Goal: Register for event/course

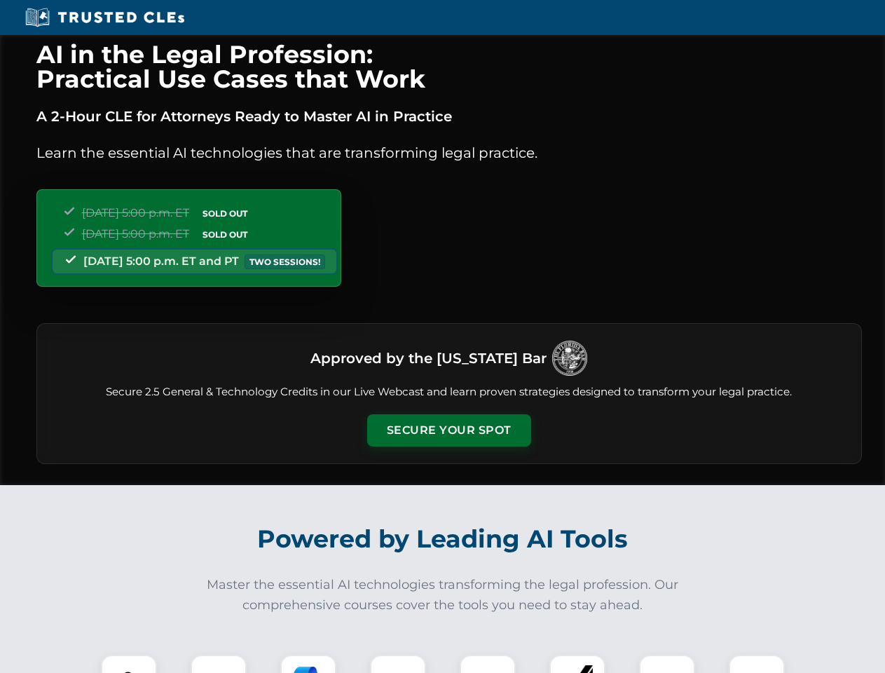
click at [448, 430] on button "Secure Your Spot" at bounding box center [449, 430] width 164 height 32
click at [129, 663] on img at bounding box center [129, 682] width 41 height 41
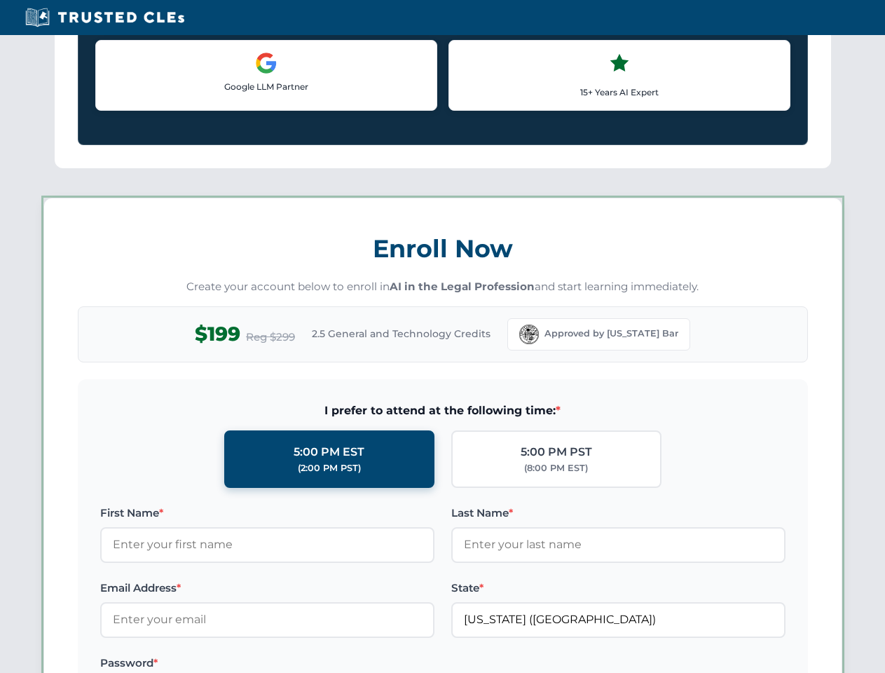
click at [308, 663] on label "Password *" at bounding box center [267, 662] width 334 height 17
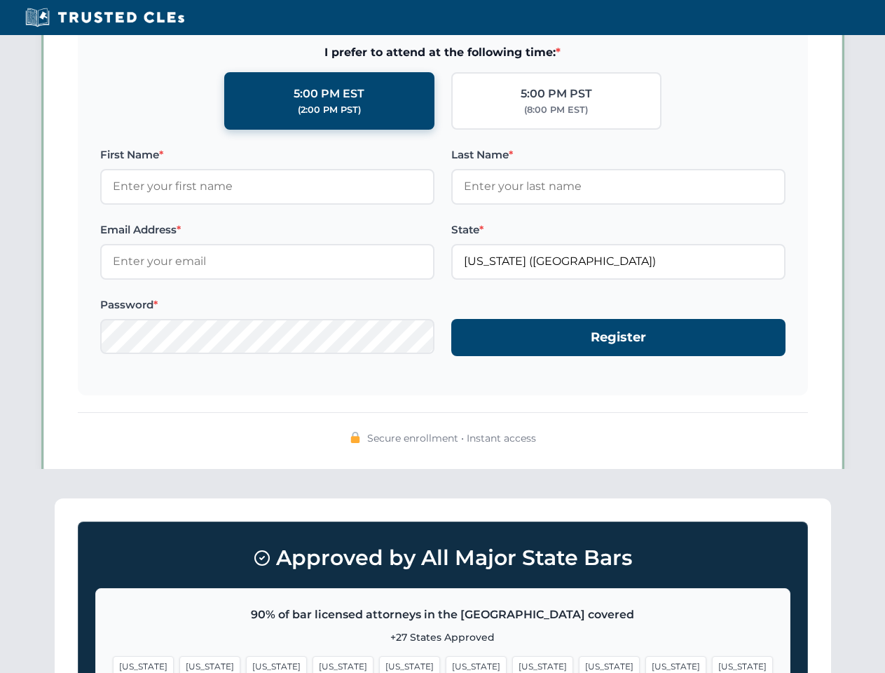
click at [645, 663] on span "[US_STATE]" at bounding box center [675, 666] width 61 height 20
